Goal: Information Seeking & Learning: Learn about a topic

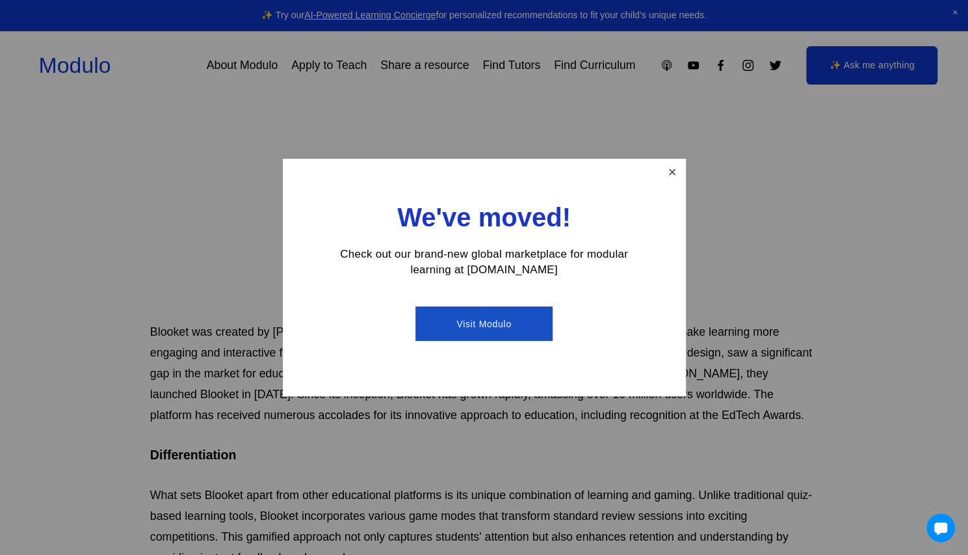
click at [664, 168] on link "Close" at bounding box center [672, 172] width 23 height 23
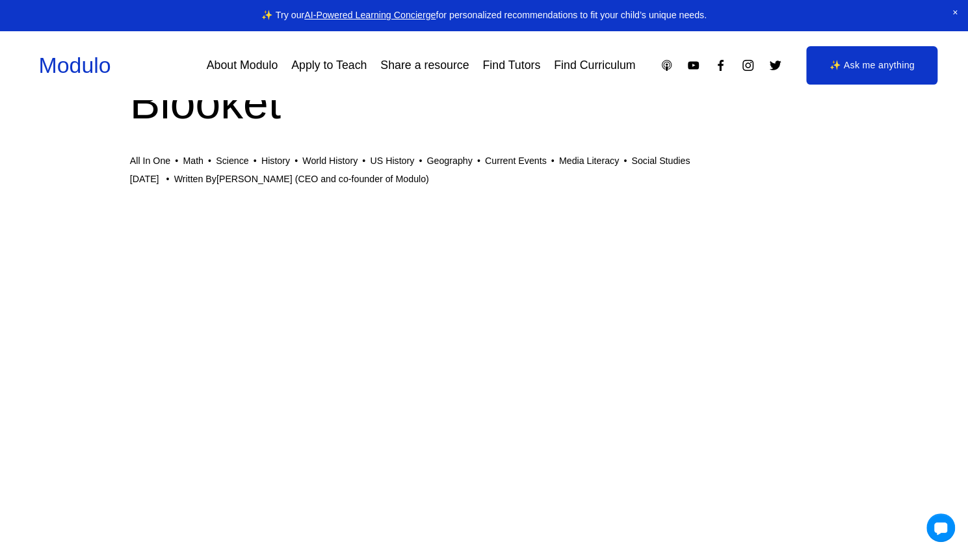
scroll to position [0, 21]
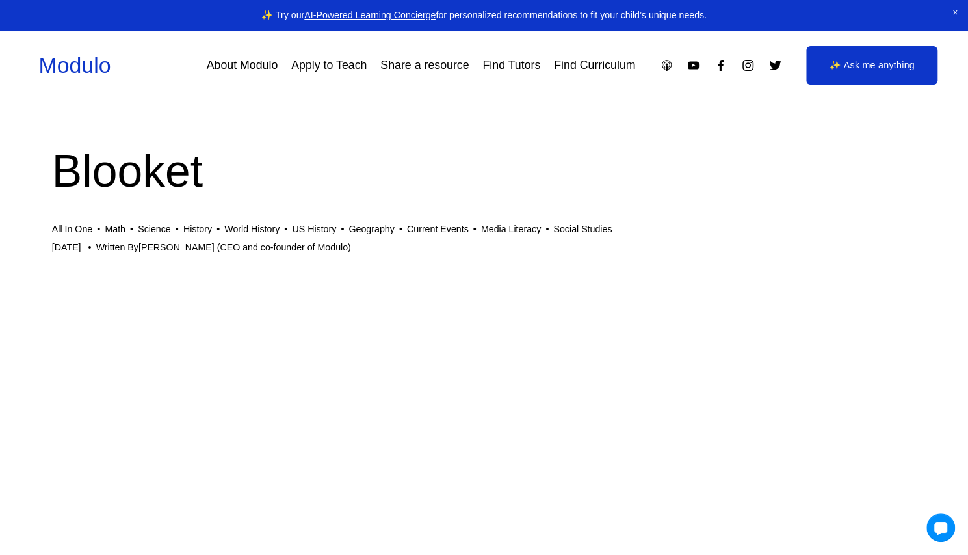
scroll to position [0, 105]
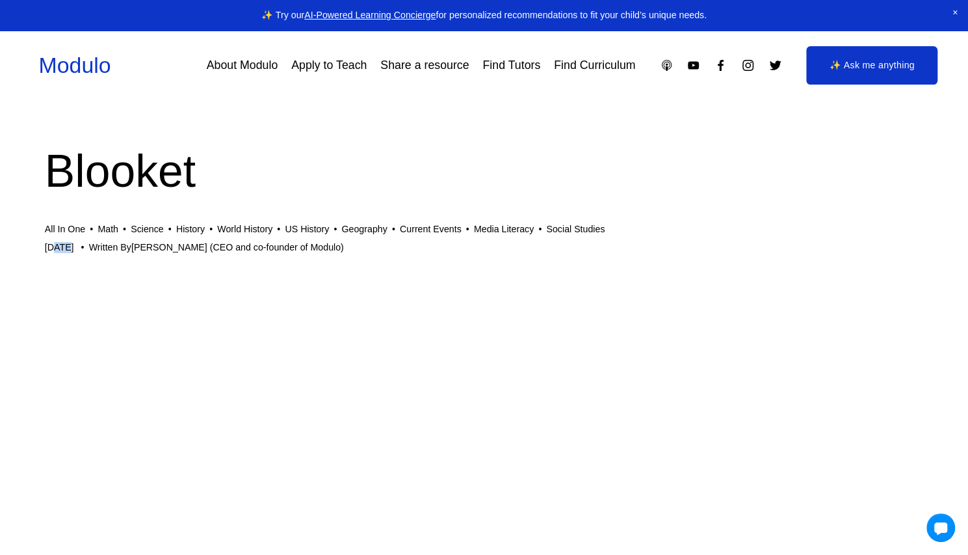
drag, startPoint x: 57, startPoint y: 249, endPoint x: 68, endPoint y: 252, distance: 10.7
click at [68, 252] on time "[DATE]" at bounding box center [67, 247] width 44 height 11
click at [328, 174] on h1 "Blooket" at bounding box center [379, 171] width 668 height 63
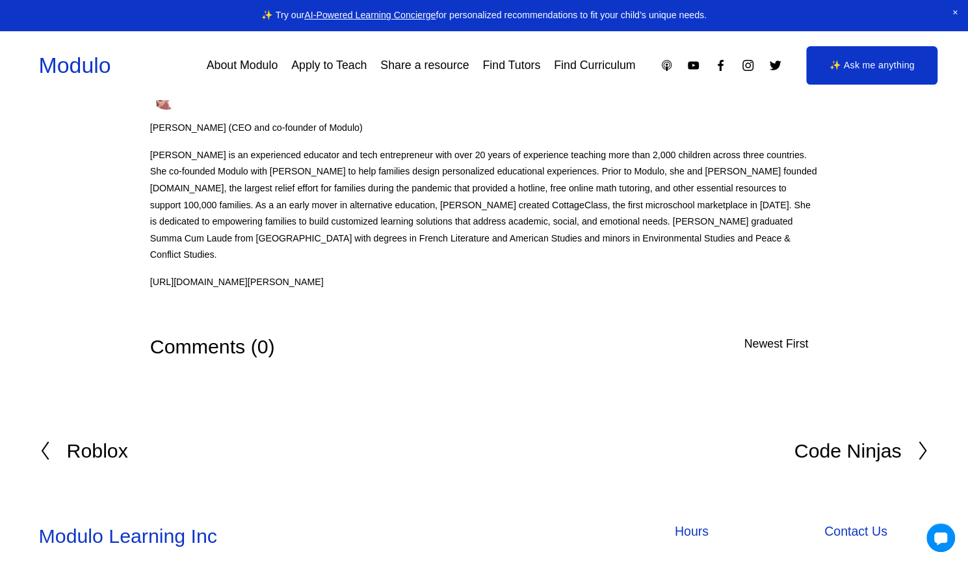
scroll to position [4217, 0]
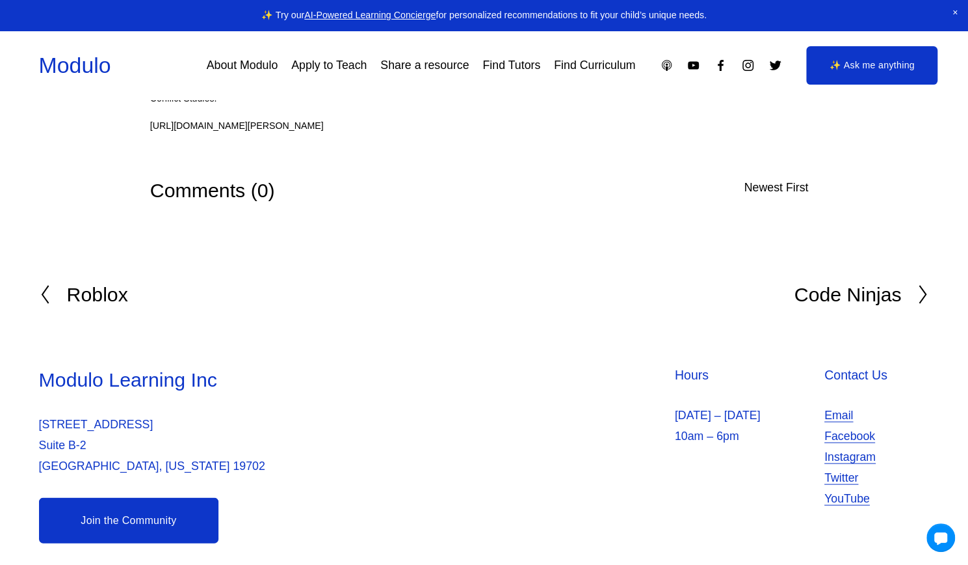
drag, startPoint x: 260, startPoint y: 370, endPoint x: 168, endPoint y: 228, distance: 169.7
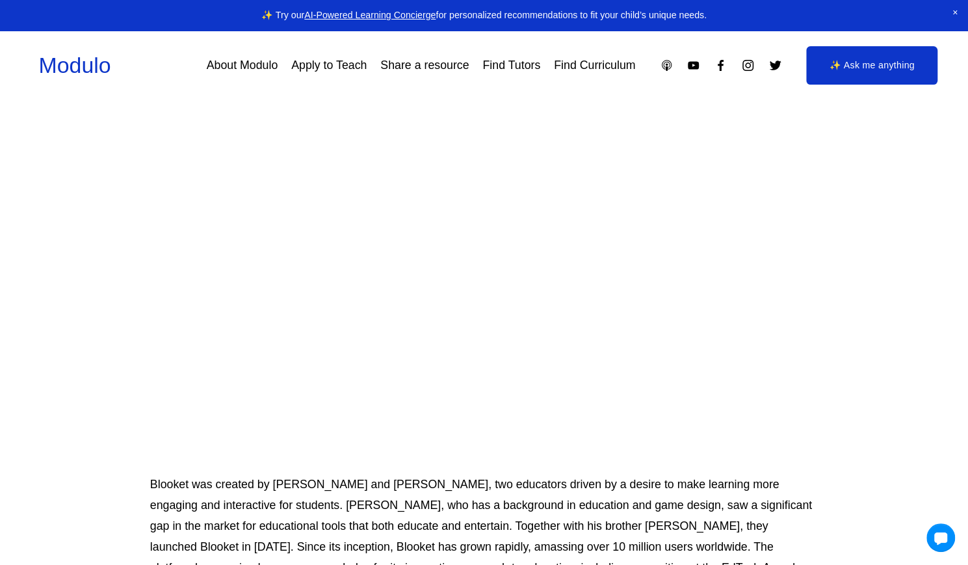
scroll to position [0, 0]
